Goal: Transaction & Acquisition: Purchase product/service

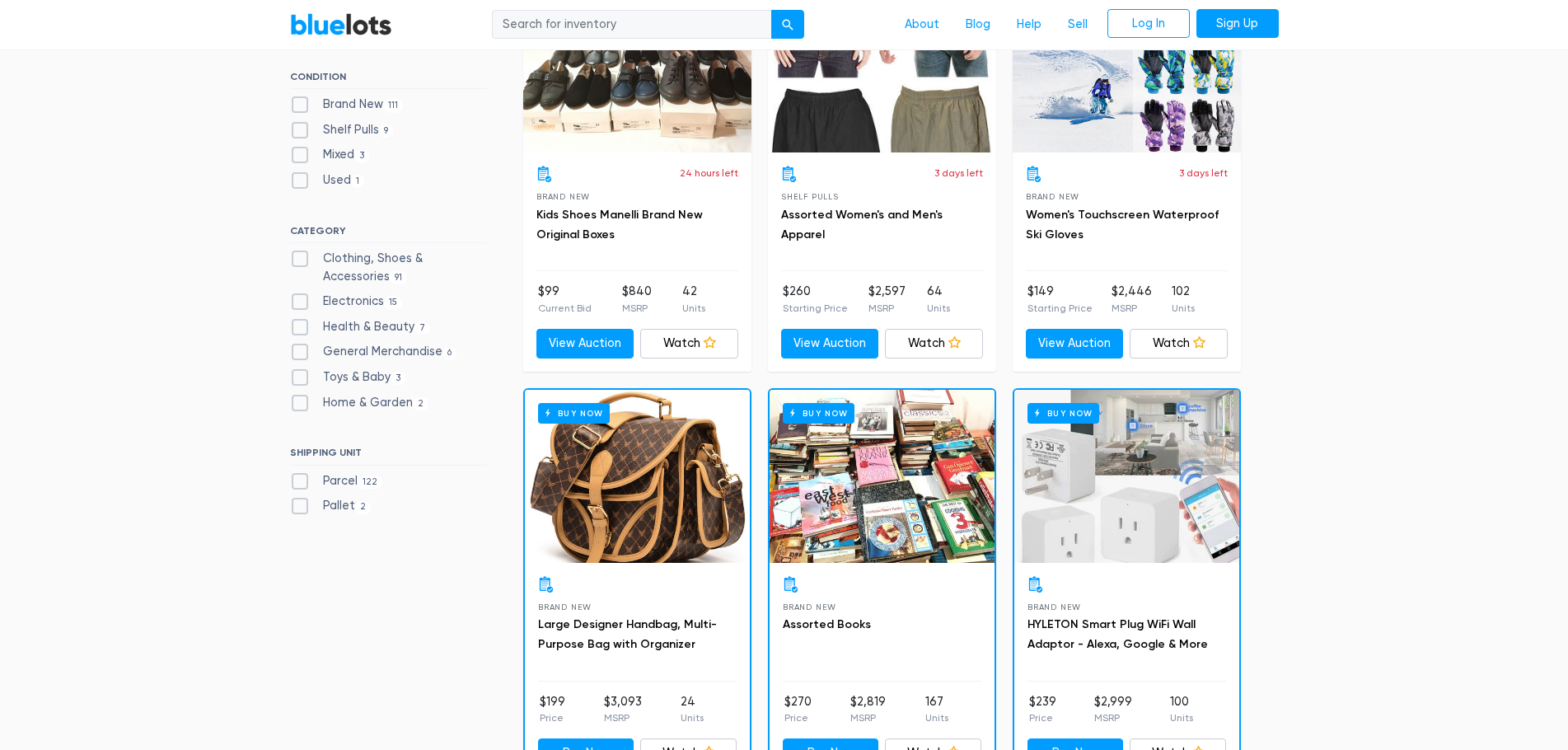
scroll to position [577, 0]
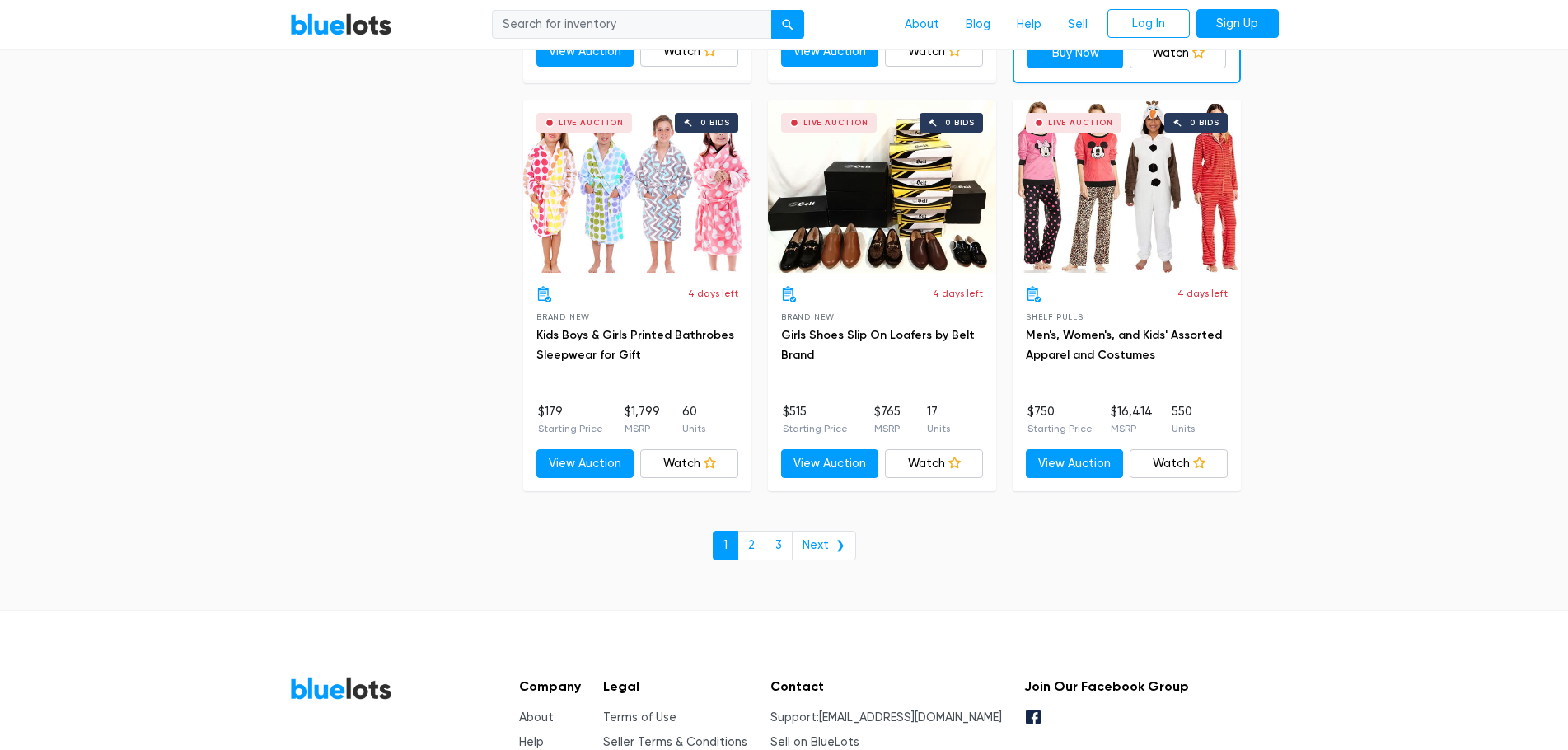
scroll to position [7002, 0]
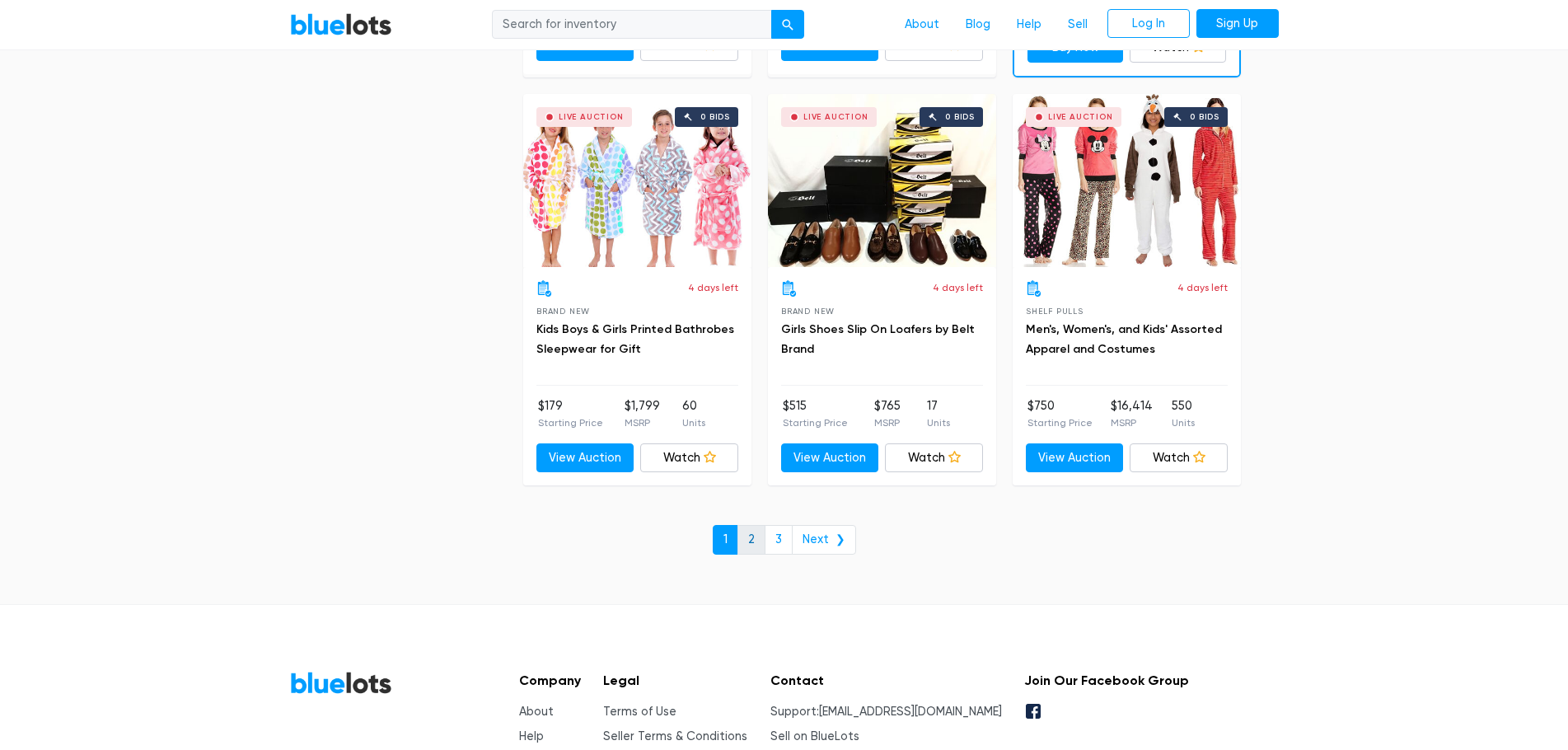
click at [757, 539] on link "2" at bounding box center [751, 539] width 28 height 29
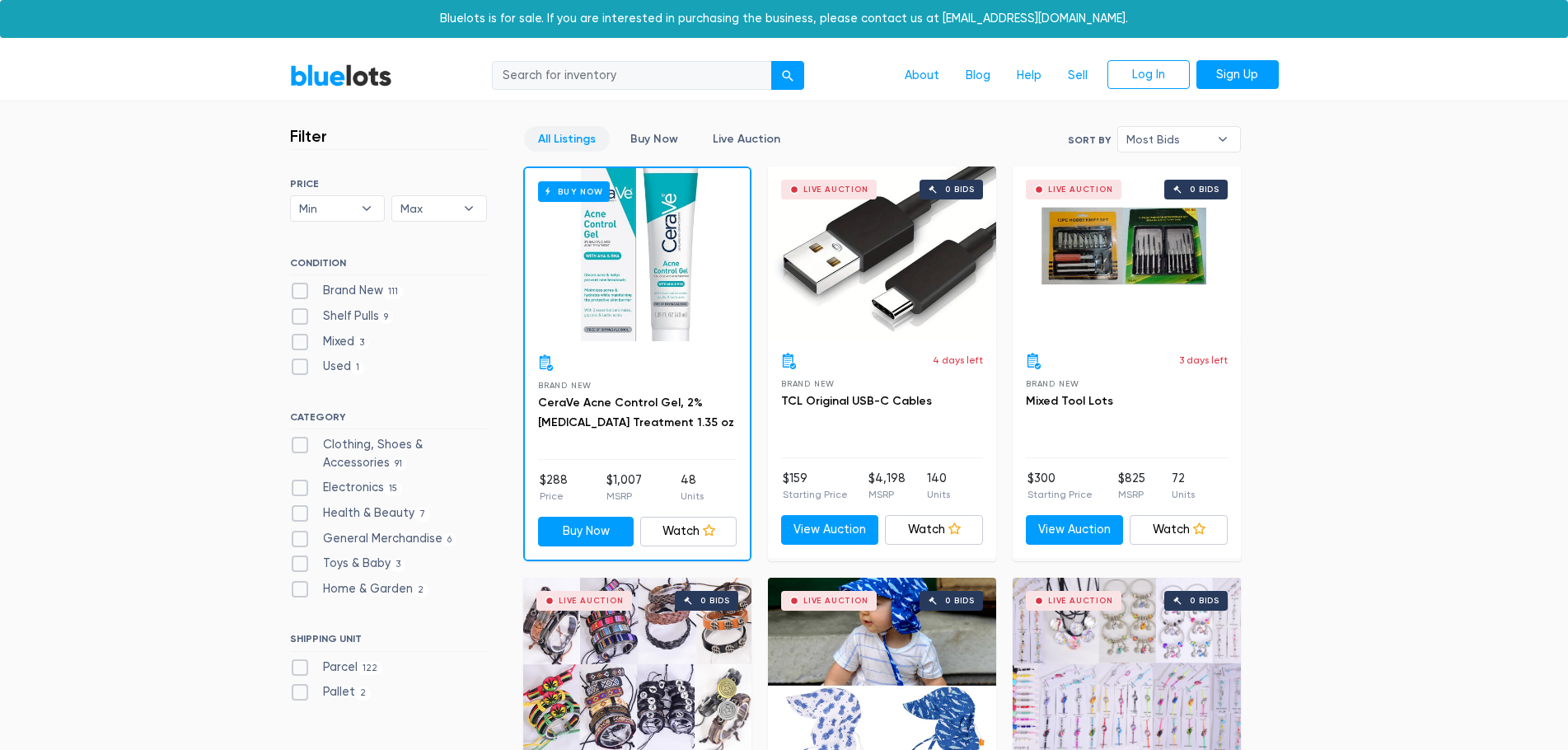
click at [302, 296] on label "Brand New 111" at bounding box center [347, 291] width 114 height 18
click at [301, 292] on New"] "Brand New 111" at bounding box center [295, 287] width 11 height 11
checkbox New"] "true"
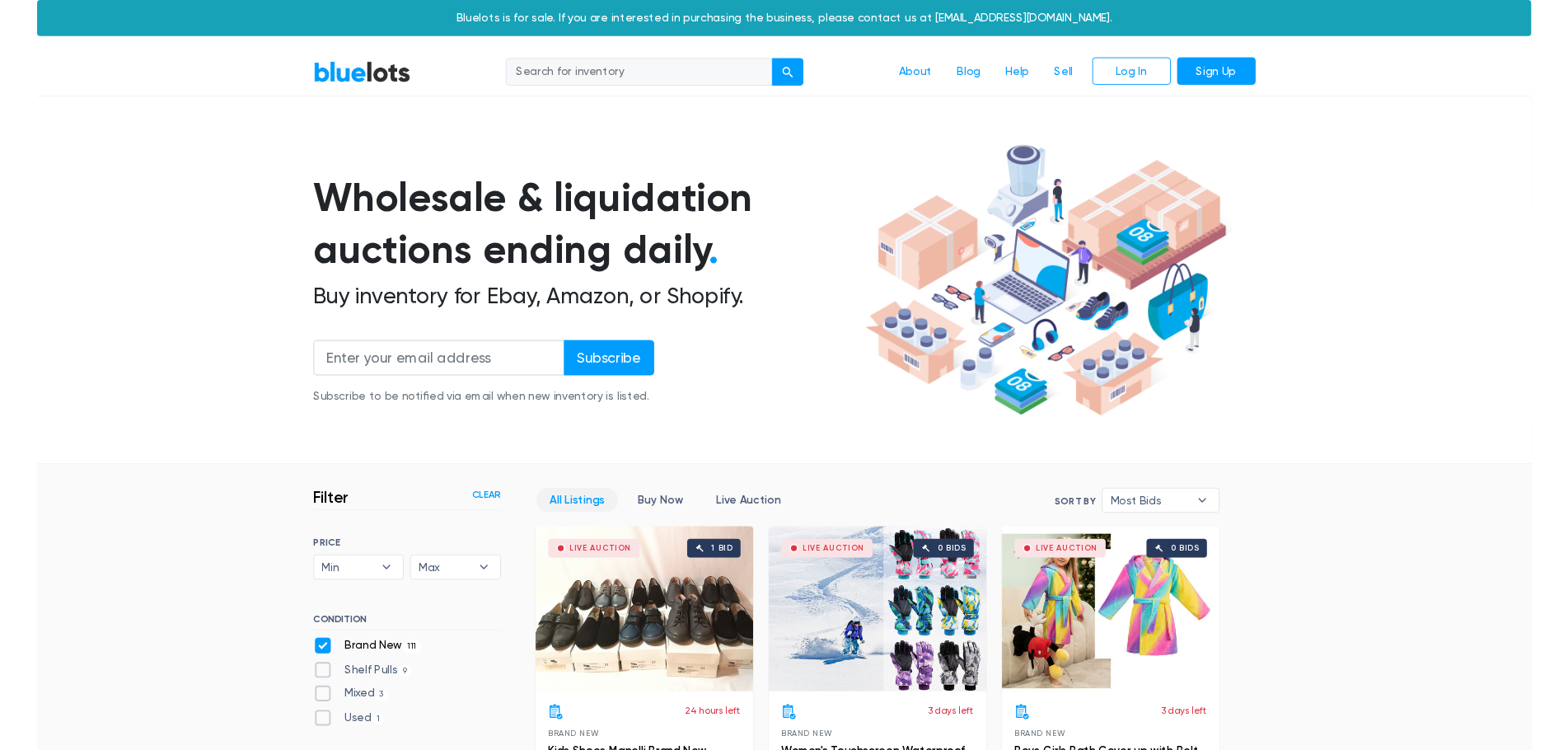
scroll to position [443, 0]
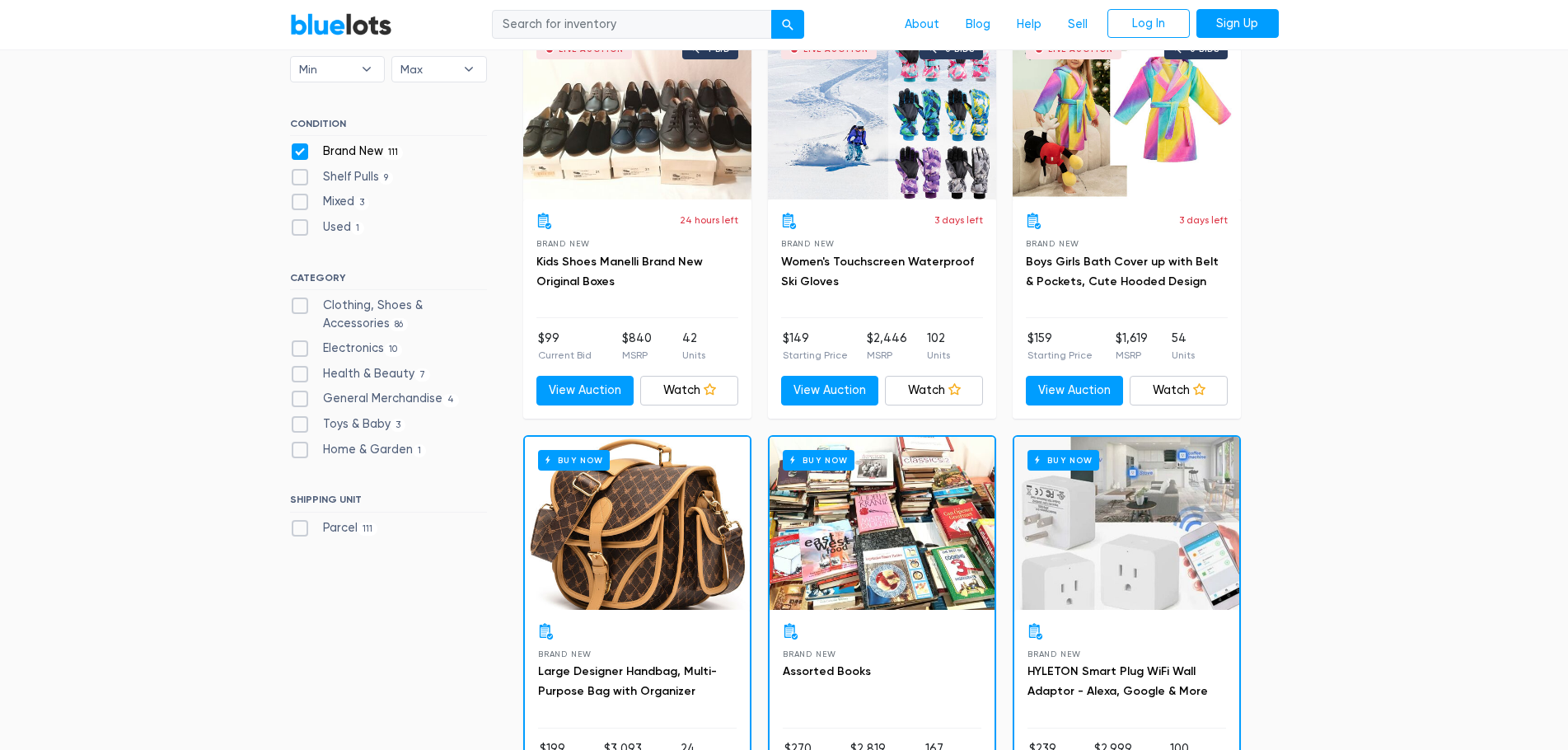
scroll to position [196, 0]
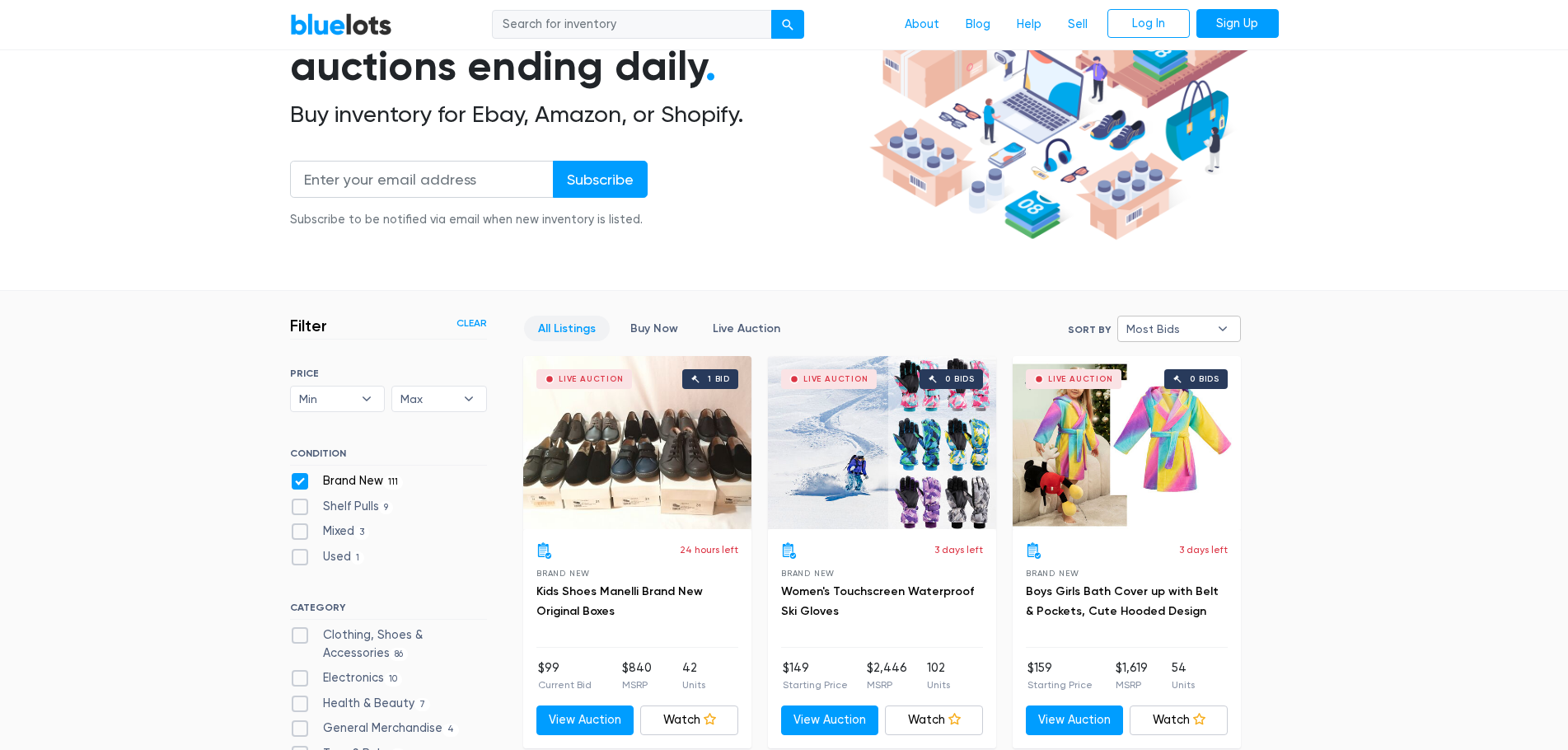
click at [1191, 334] on span "Most Bids" at bounding box center [1167, 328] width 83 height 25
click at [1164, 335] on span "Most Bids" at bounding box center [1167, 328] width 83 height 25
click at [1162, 464] on li "Highest Price" at bounding box center [1187, 467] width 128 height 27
select select "highest_price"
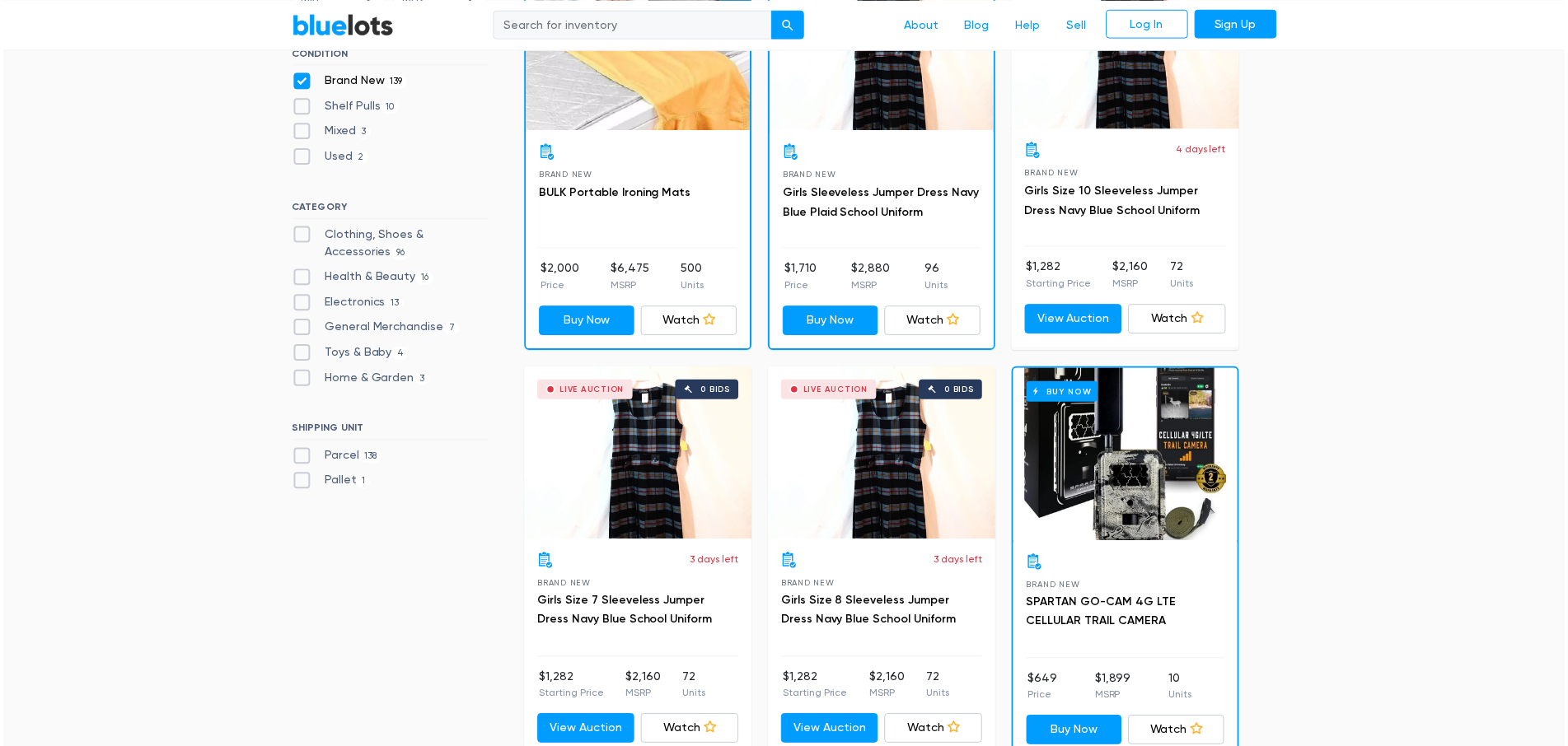
scroll to position [1019, 0]
